Goal: Task Accomplishment & Management: Manage account settings

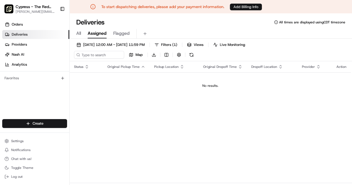
click at [239, 8] on button "Add Billing Info" at bounding box center [246, 7] width 32 height 7
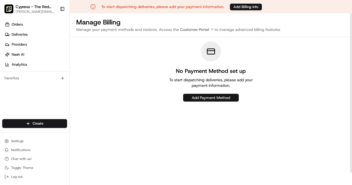
click at [203, 100] on button "Add Payment Method" at bounding box center [211, 98] width 56 height 8
click at [132, 93] on html "To start dispatching deliveries, please add your payment information. Add Billi…" at bounding box center [176, 92] width 352 height 185
